Goal: Check status: Check status

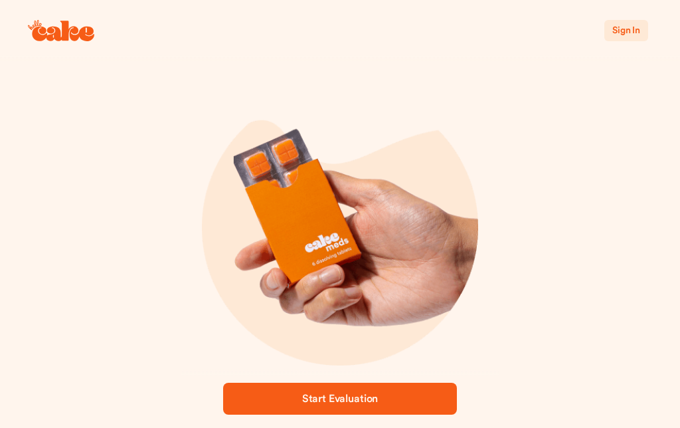
click at [618, 26] on span "Sign In" at bounding box center [627, 30] width 28 height 9
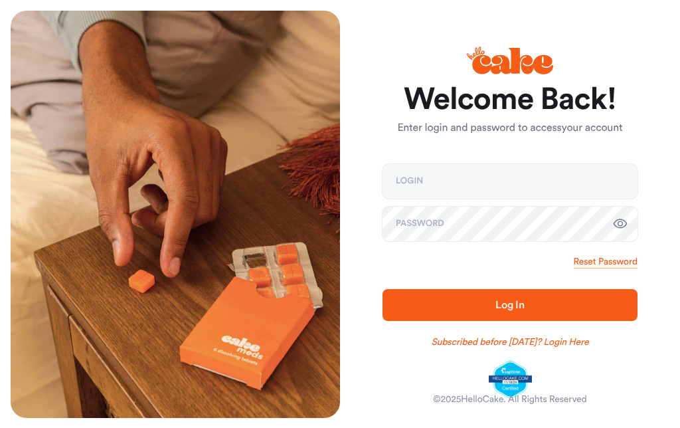
click at [511, 177] on input "email" at bounding box center [510, 181] width 255 height 35
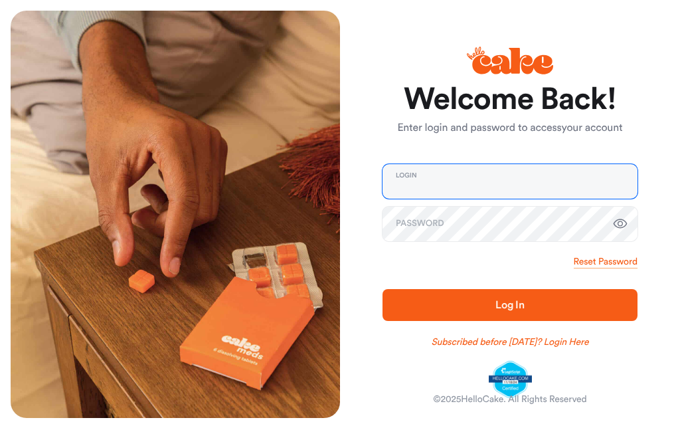
type input "**********"
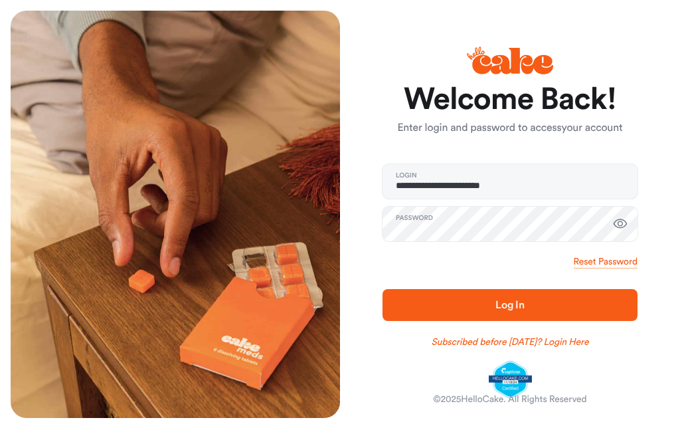
click at [573, 299] on span "Log In" at bounding box center [510, 305] width 213 height 16
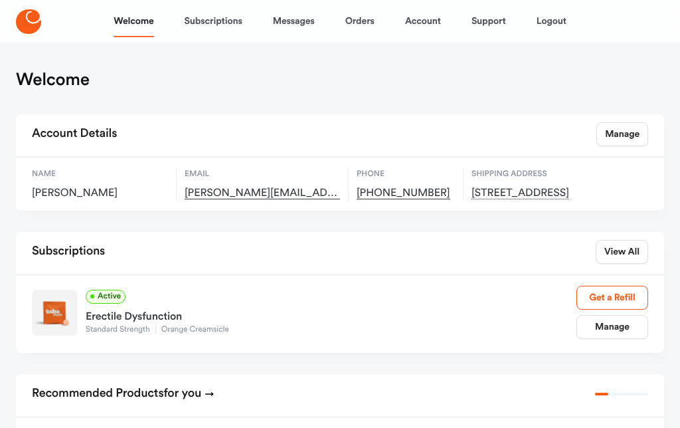
click at [369, 21] on link "Orders" at bounding box center [359, 21] width 29 height 32
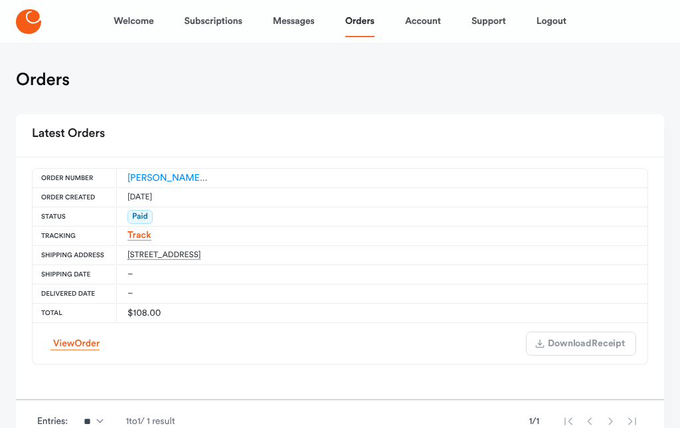
click at [149, 231] on link "Track" at bounding box center [140, 236] width 24 height 10
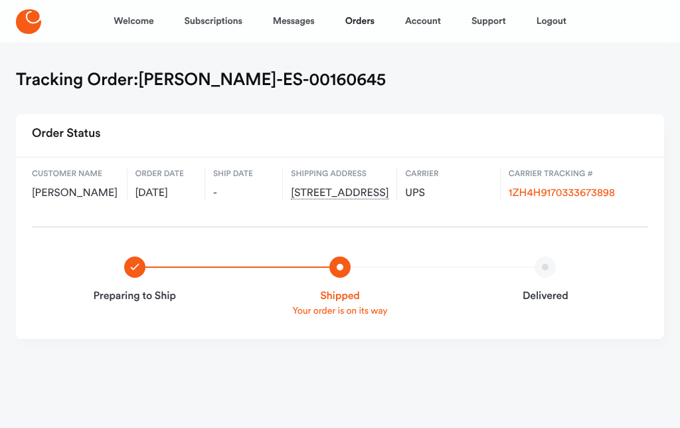
click at [586, 188] on link "1ZH4H9170333673898" at bounding box center [562, 193] width 106 height 11
click at [556, 13] on link "Logout" at bounding box center [552, 21] width 30 height 32
